Goal: Transaction & Acquisition: Purchase product/service

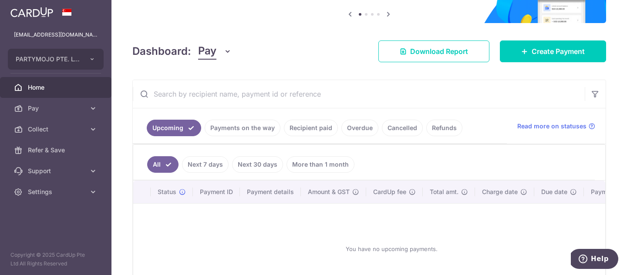
scroll to position [150, 0]
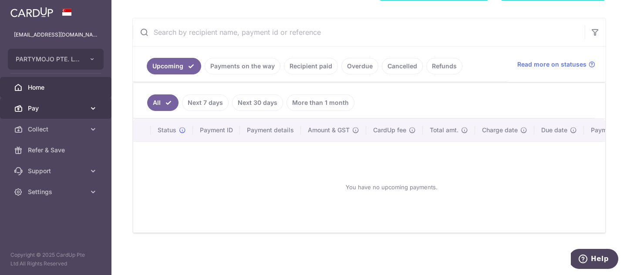
click at [76, 100] on link "Pay" at bounding box center [56, 108] width 112 height 21
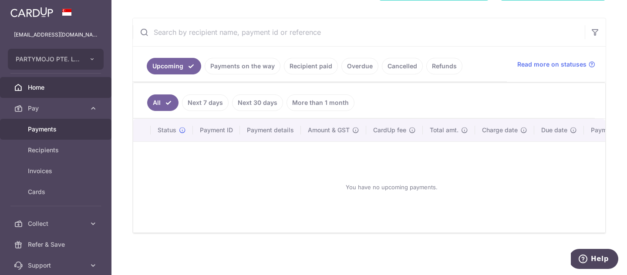
click at [62, 131] on span "Payments" at bounding box center [57, 129] width 58 height 9
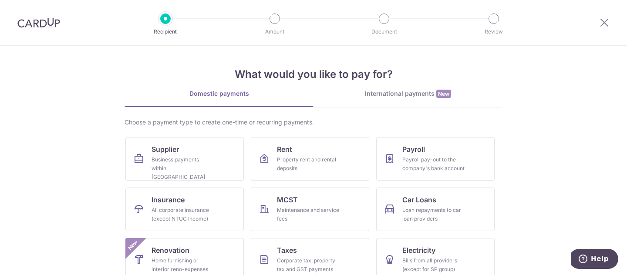
click at [67, 46] on section "What would you like to pay for? Domestic payments International payments New Ch…" at bounding box center [313, 161] width 627 height 230
click at [58, 30] on div at bounding box center [39, 22] width 78 height 45
click at [53, 17] on div at bounding box center [39, 22] width 78 height 45
click at [48, 20] on img at bounding box center [38, 22] width 43 height 10
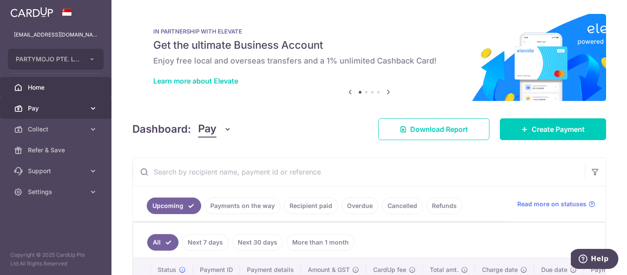
click at [59, 103] on link "Pay" at bounding box center [56, 108] width 112 height 21
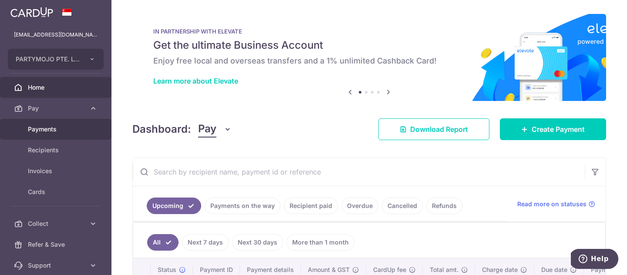
click at [56, 137] on link "Payments" at bounding box center [56, 129] width 112 height 21
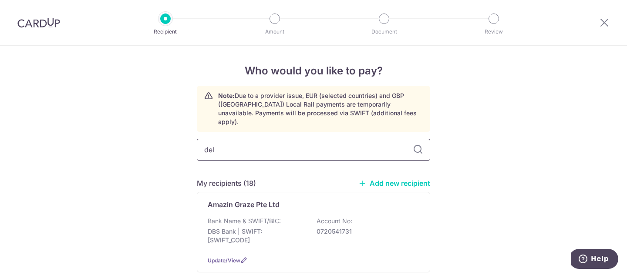
type input "deli"
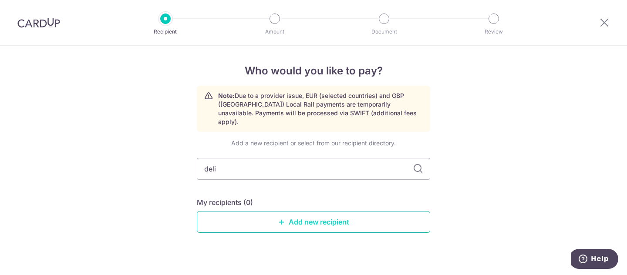
click at [376, 222] on link "Add new recipient" at bounding box center [314, 222] width 234 height 22
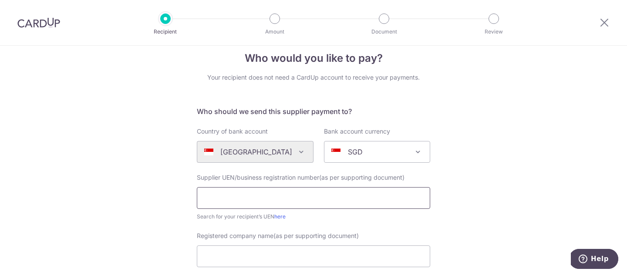
click at [306, 190] on input "text" at bounding box center [314, 198] width 234 height 22
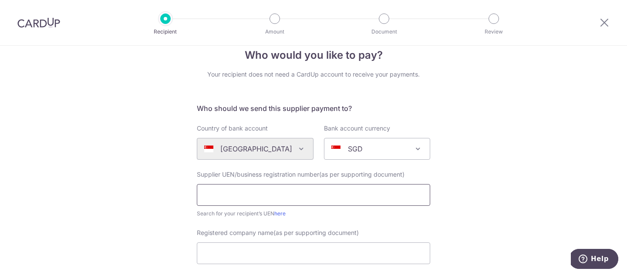
paste input "&&)"
type input "&&)"
type input "201403041H"
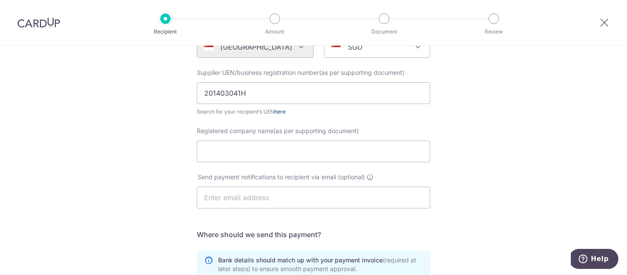
scroll to position [125, 0]
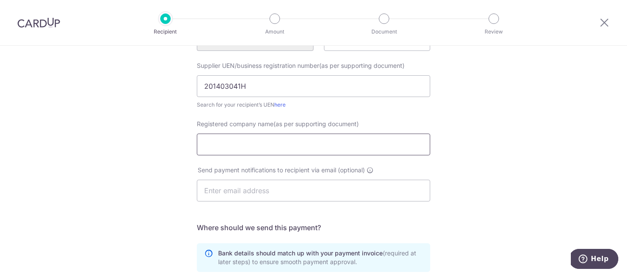
click at [335, 149] on input "Registered company name(as per supporting document)" at bounding box center [314, 145] width 234 height 22
type input "d"
type input "DELIZIO CATERING PTE LTD"
paste input "vena.lim@deliziocatering.com"
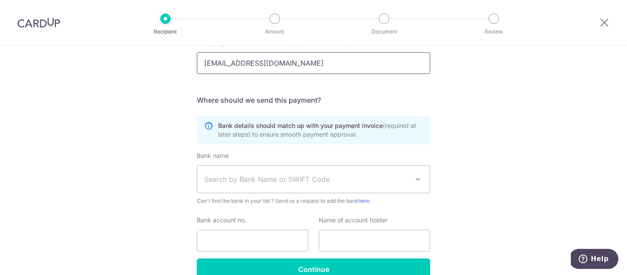
scroll to position [252, 0]
type input "vena.lim@deliziocatering.com"
click at [367, 164] on div "Bank name (Select from our list, or add a new bank ) Select Bank UBS AG ANEXT B…" at bounding box center [314, 179] width 234 height 54
click at [291, 178] on span "Search by Bank Name or SWIFT Code" at bounding box center [306, 180] width 205 height 10
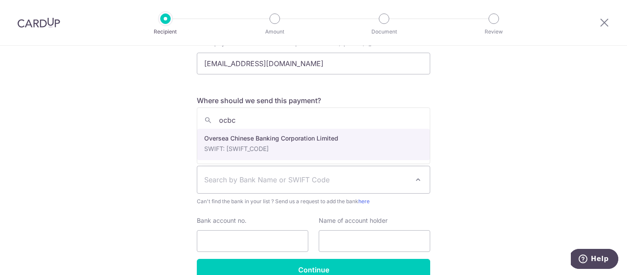
type input "ocbc"
select select "12"
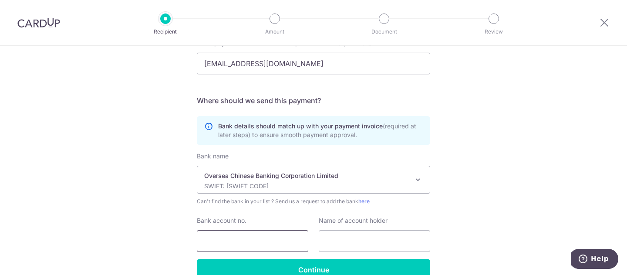
drag, startPoint x: 264, startPoint y: 242, endPoint x: 340, endPoint y: 166, distance: 107.5
click at [264, 242] on input "Bank account no." at bounding box center [253, 241] width 112 height 22
paste input "%& "
type input "%& "
type input "689415107001"
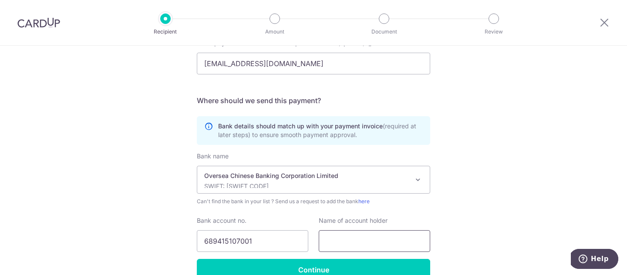
drag, startPoint x: 401, startPoint y: 227, endPoint x: 399, endPoint y: 237, distance: 9.9
click at [401, 228] on div "Name of account holder" at bounding box center [375, 235] width 112 height 36
click at [399, 237] on input "text" at bounding box center [375, 241] width 112 height 22
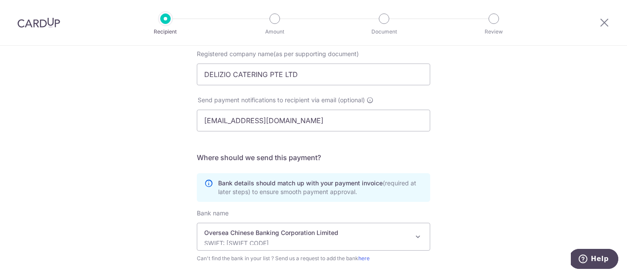
scroll to position [189, 0]
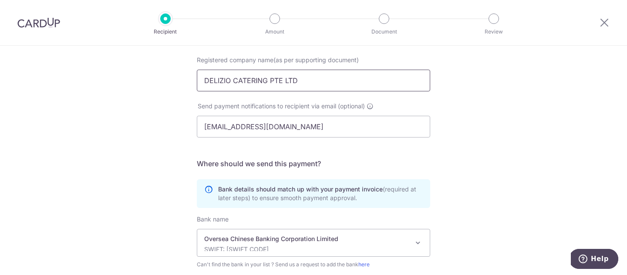
click at [337, 78] on input "DELIZIO CATERING PTE LTD" at bounding box center [314, 81] width 234 height 22
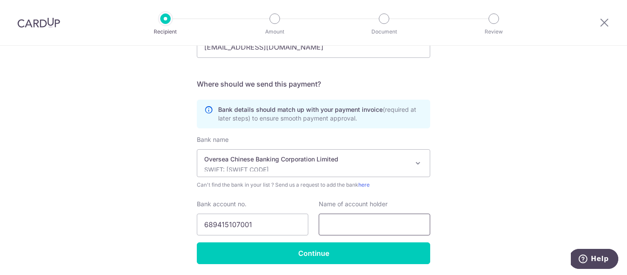
click at [373, 227] on input "text" at bounding box center [375, 225] width 112 height 22
paste input "DELIZIO CATERING PTE LTD"
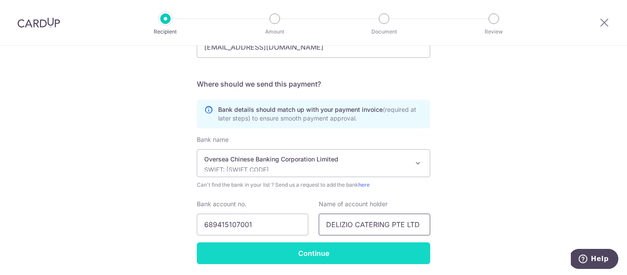
scroll to position [272, 0]
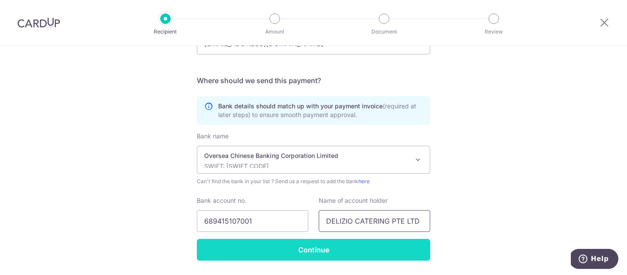
type input "DELIZIO CATERING PTE LTD"
click at [361, 250] on input "Continue" at bounding box center [314, 250] width 234 height 22
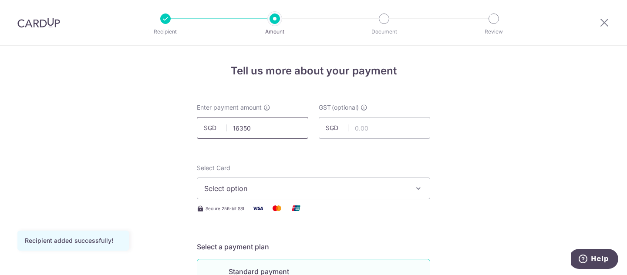
scroll to position [125, 0]
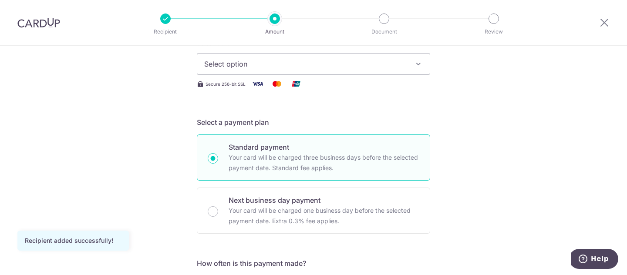
type input "16,350.00"
click at [269, 55] on button "Select option" at bounding box center [314, 64] width 234 height 22
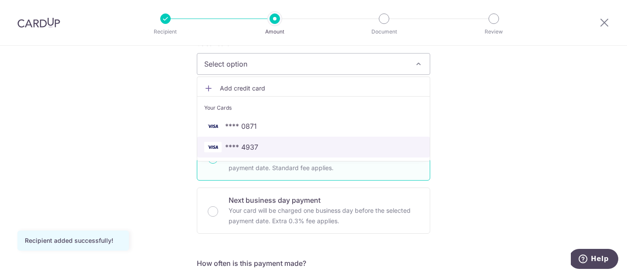
click at [265, 149] on span "**** 4937" at bounding box center [313, 147] width 219 height 10
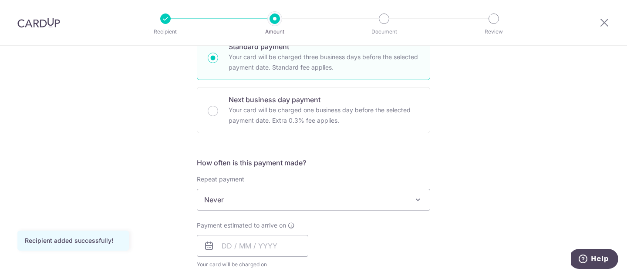
scroll to position [288, 0]
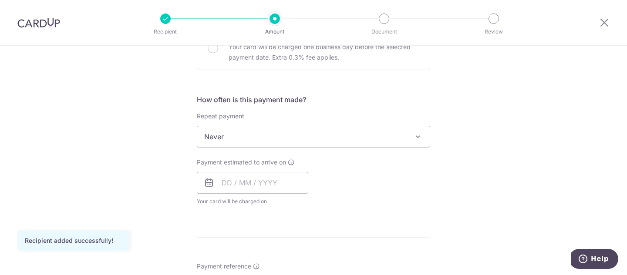
click at [342, 146] on span "Never" at bounding box center [313, 136] width 233 height 21
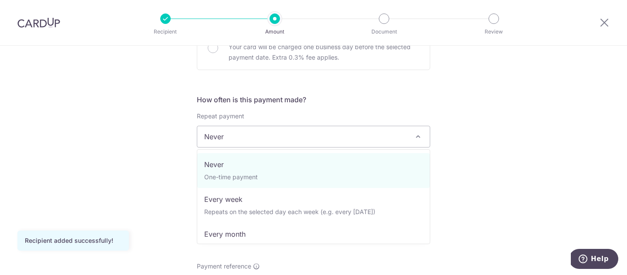
click at [560, 177] on div "Tell us more about your payment Enter payment amount SGD 16,350.00 16350.00 GST…" at bounding box center [313, 180] width 627 height 847
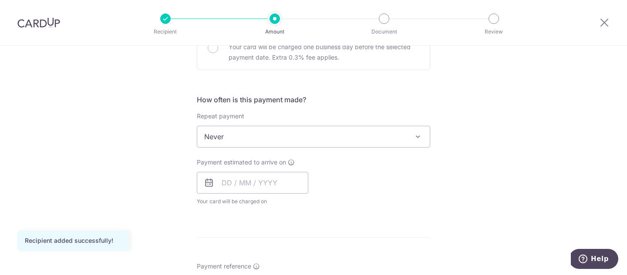
scroll to position [364, 0]
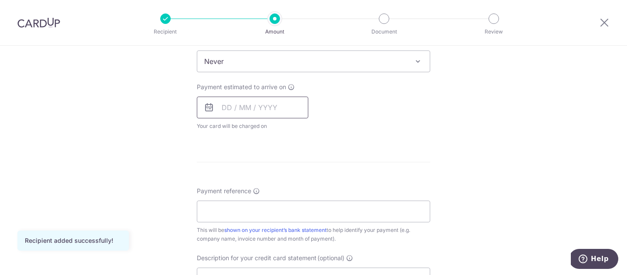
click at [270, 100] on input "text" at bounding box center [253, 108] width 112 height 22
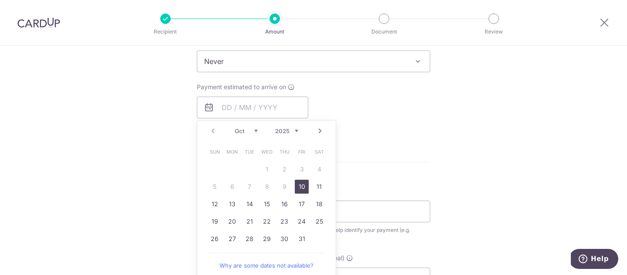
click at [304, 187] on link "10" at bounding box center [302, 187] width 14 height 14
type input "10/10/2025"
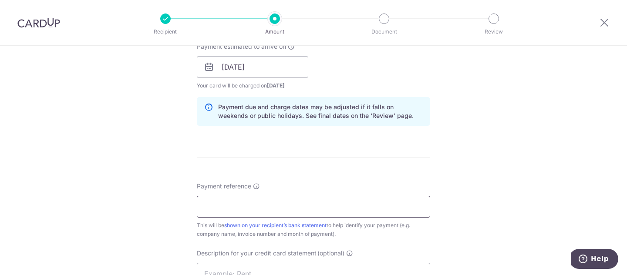
scroll to position [425, 0]
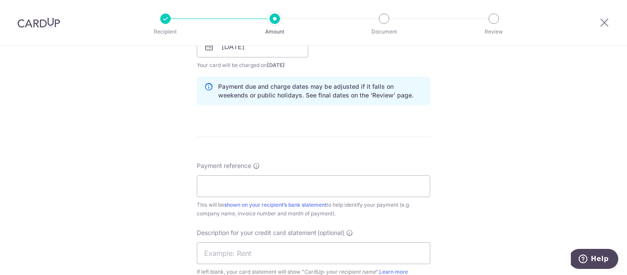
click at [311, 201] on div "This will be shown on your recipient’s bank statement to help identify your pay…" at bounding box center [314, 209] width 234 height 17
click at [318, 191] on input "Payment reference" at bounding box center [314, 187] width 234 height 22
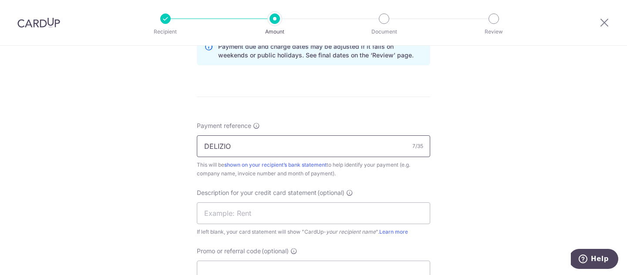
scroll to position [503, 0]
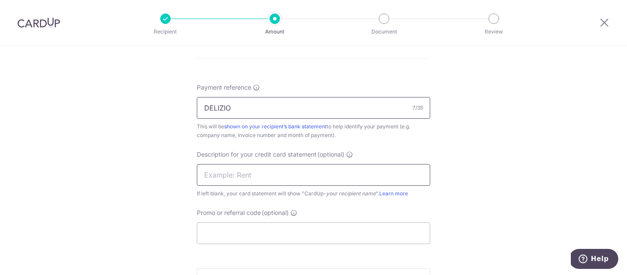
type input "DELIZIO"
click at [319, 178] on input "text" at bounding box center [314, 175] width 234 height 22
type input "DELIZIO"
click at [310, 165] on input "DELIZIO" at bounding box center [314, 175] width 234 height 22
click at [308, 169] on input "DELIZIO" at bounding box center [314, 175] width 234 height 22
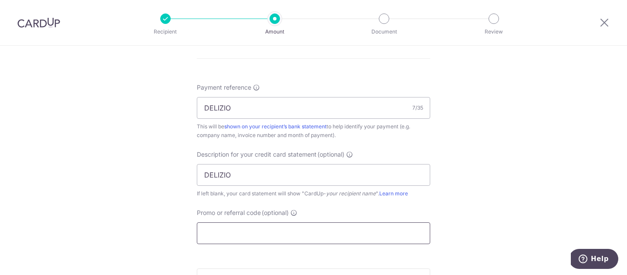
click at [291, 237] on input "Promo or referral code (optional)" at bounding box center [314, 234] width 234 height 22
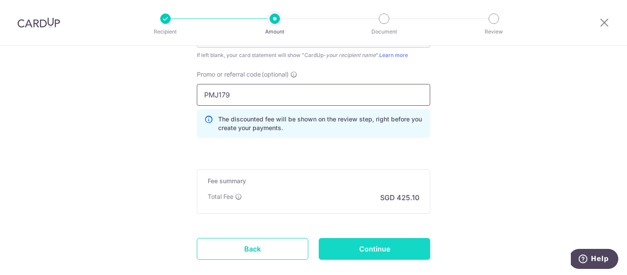
scroll to position [685, 0]
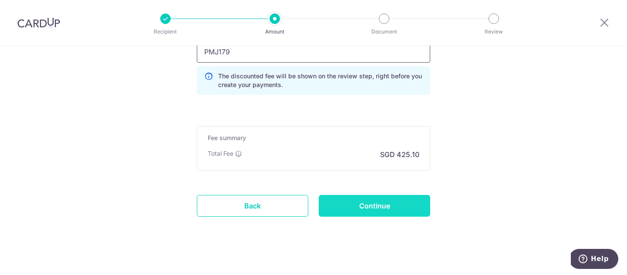
type input "PMJ179"
click at [396, 212] on input "Continue" at bounding box center [375, 206] width 112 height 22
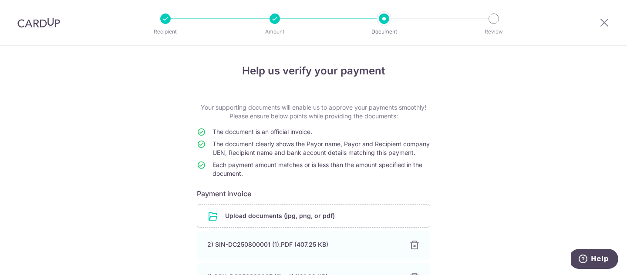
scroll to position [59, 0]
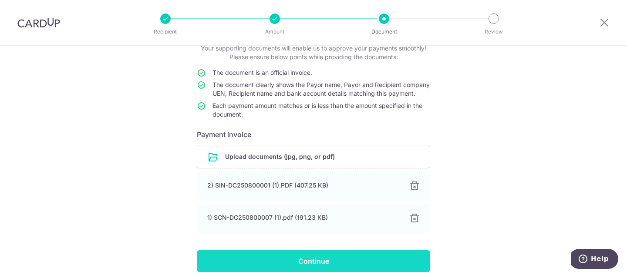
click at [334, 268] on input "Continue" at bounding box center [314, 262] width 234 height 22
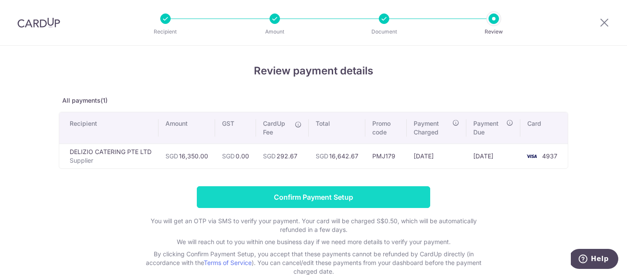
click at [355, 196] on input "Confirm Payment Setup" at bounding box center [314, 197] width 234 height 22
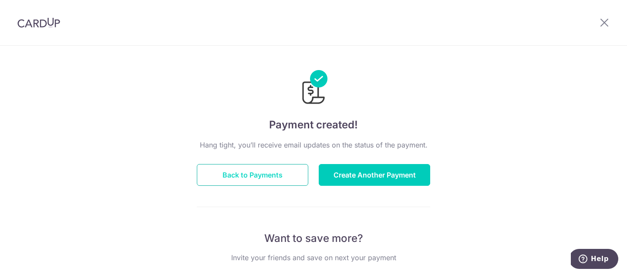
click at [260, 173] on button "Back to Payments" at bounding box center [253, 175] width 112 height 22
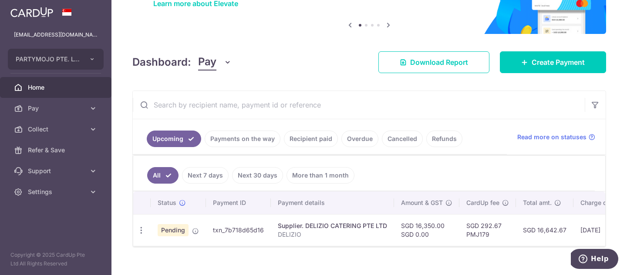
scroll to position [91, 0]
